Goal: Communication & Community: Share content

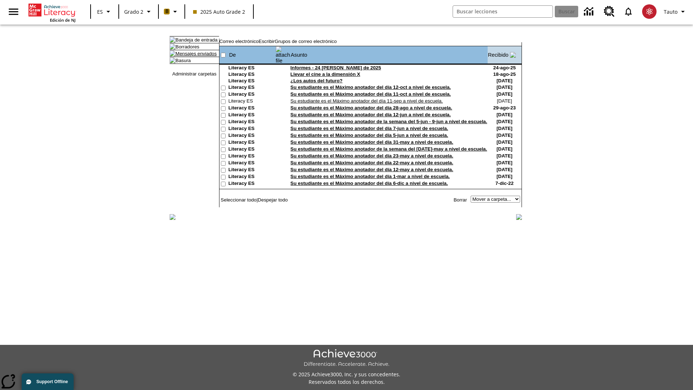
click at [192, 56] on link "Mensajes enviados" at bounding box center [195, 53] width 41 height 5
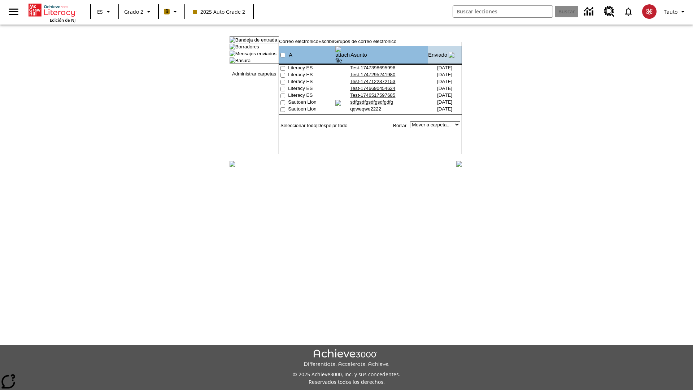
click at [241, 49] on link "Borradores" at bounding box center [247, 46] width 24 height 5
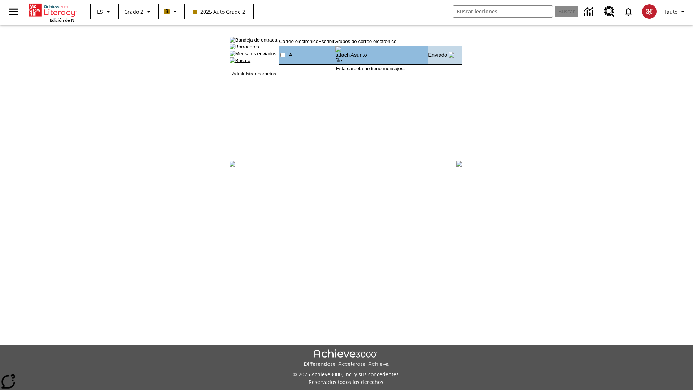
click at [237, 63] on link "Basura" at bounding box center [242, 60] width 15 height 5
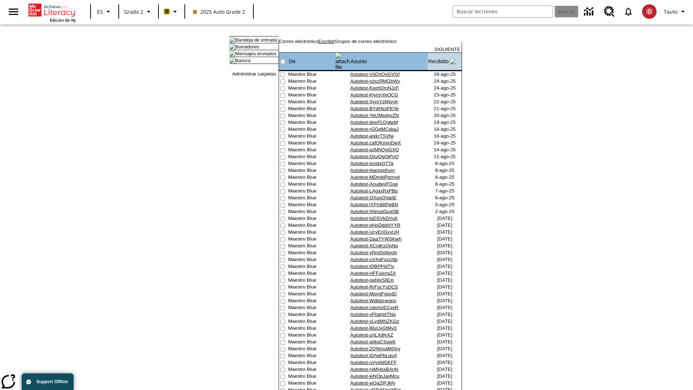
click at [334, 44] on link "Escribir" at bounding box center [326, 41] width 16 height 5
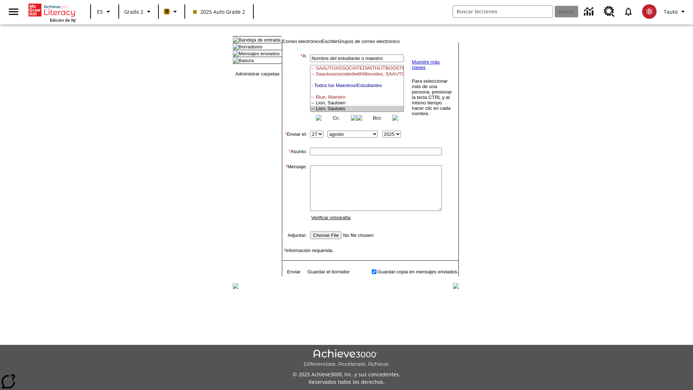
select select "U,21437111,1"
type input "Autotest-cGgjOoRQnc"
type textarea "email body message"
click at [290, 274] on link "Enviar" at bounding box center [294, 271] width 14 height 5
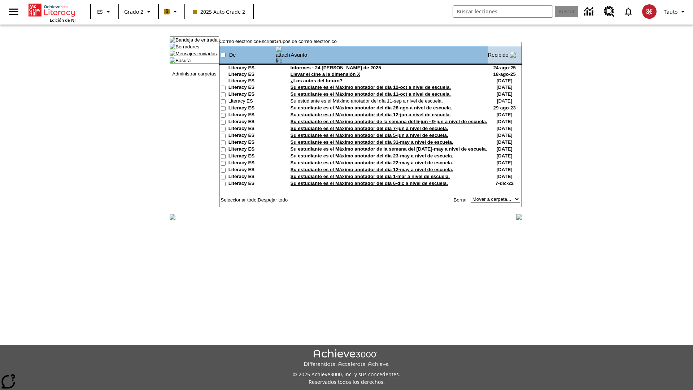
click at [192, 56] on link "Mensajes enviados" at bounding box center [195, 53] width 41 height 5
